Goal: Find specific page/section: Find specific page/section

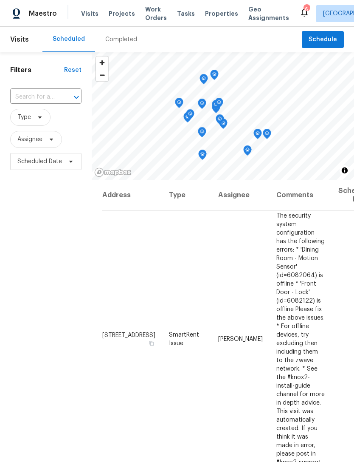
scroll to position [639, 0]
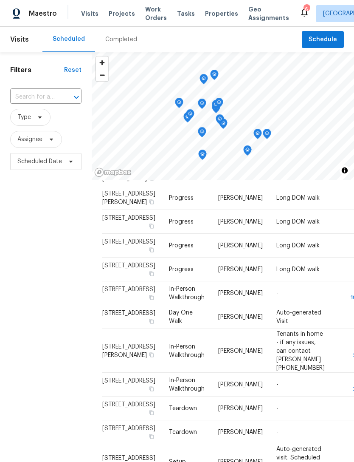
click at [210, 17] on span "Properties" at bounding box center [221, 13] width 33 height 8
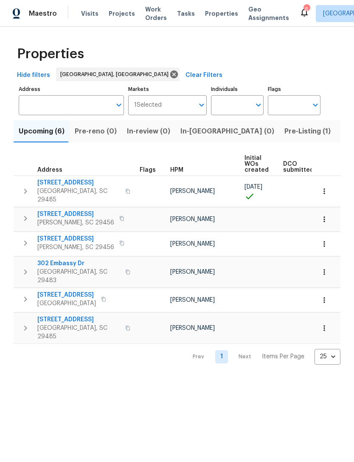
click at [87, 17] on span "Visits" at bounding box center [89, 13] width 17 height 8
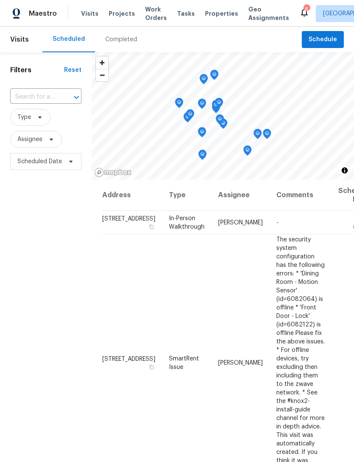
click at [151, 11] on span "Work Orders" at bounding box center [156, 13] width 22 height 17
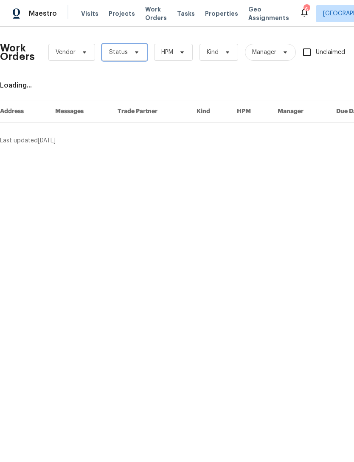
click at [135, 50] on icon at bounding box center [136, 52] width 7 height 7
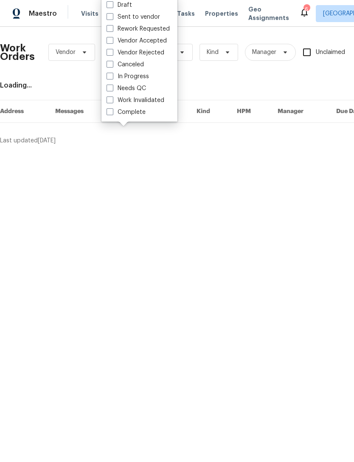
click at [112, 89] on span at bounding box center [110, 88] width 7 height 7
click at [112, 89] on input "Needs QC" at bounding box center [110, 87] width 6 height 6
checkbox input "true"
